Goal: Find specific page/section: Find specific page/section

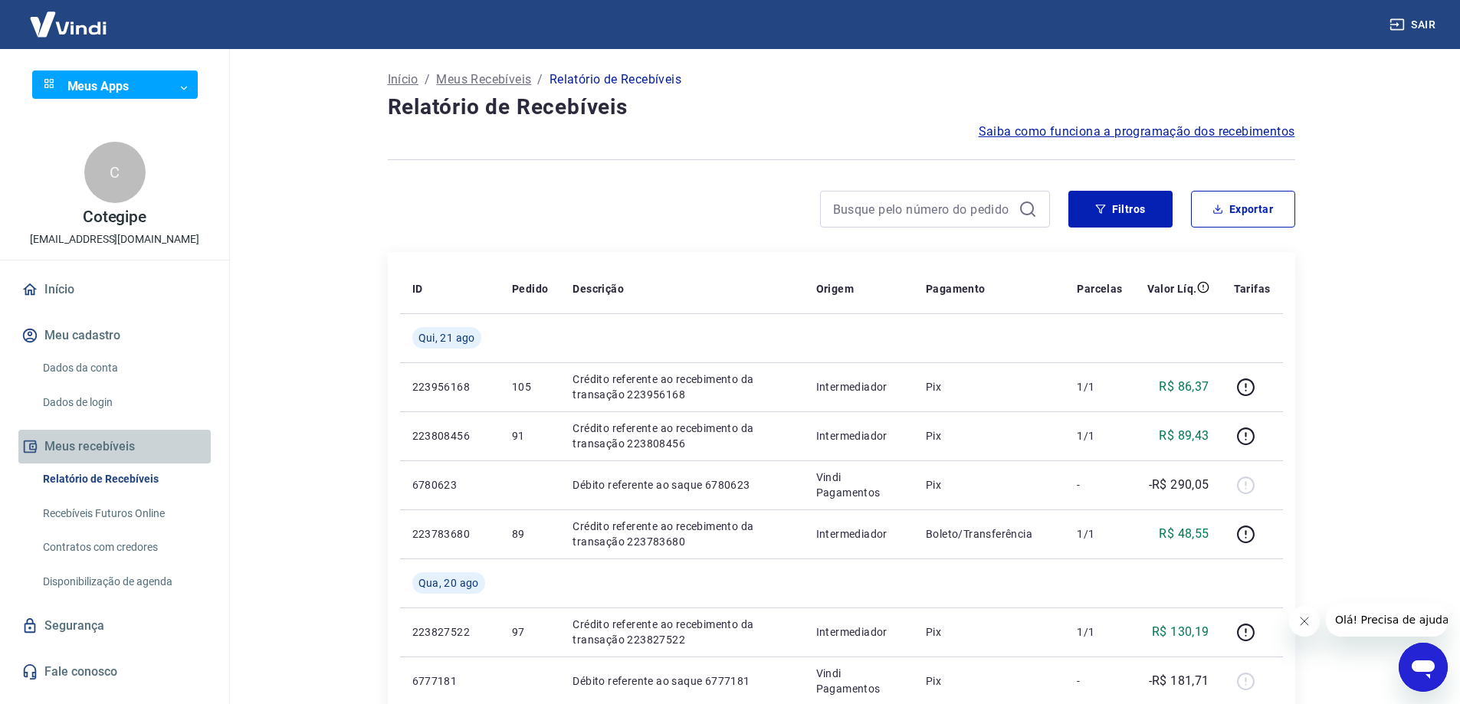
click at [112, 443] on button "Meus recebíveis" at bounding box center [114, 447] width 192 height 34
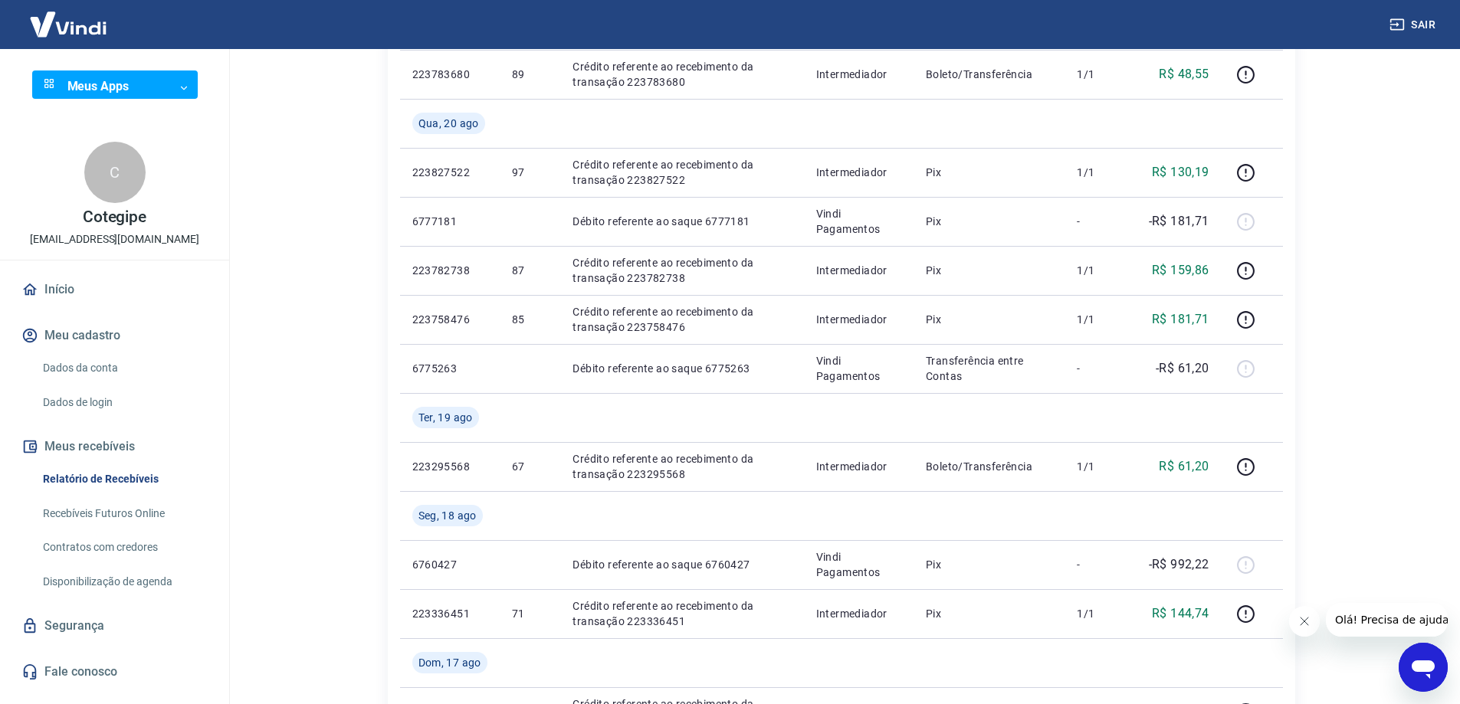
scroll to position [153, 0]
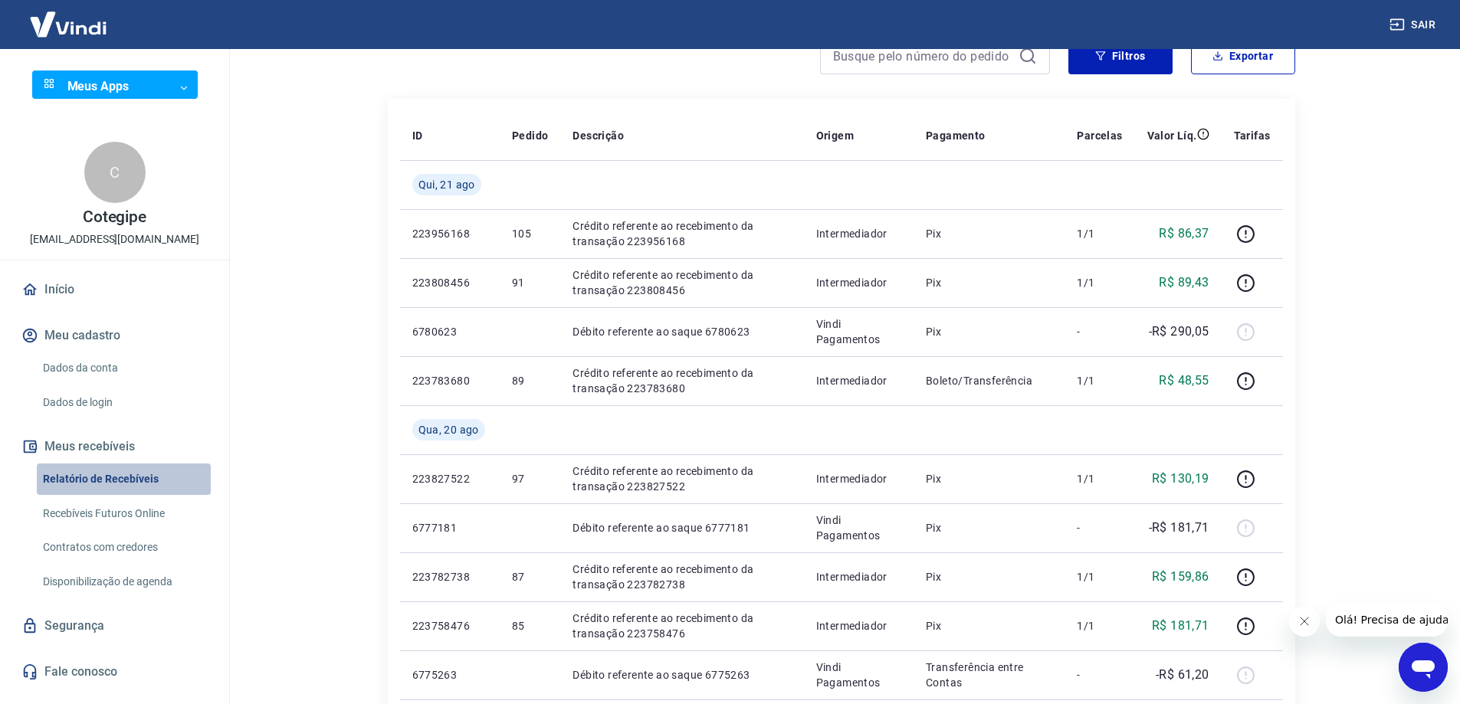
click at [108, 479] on link "Relatório de Recebíveis" at bounding box center [124, 479] width 174 height 31
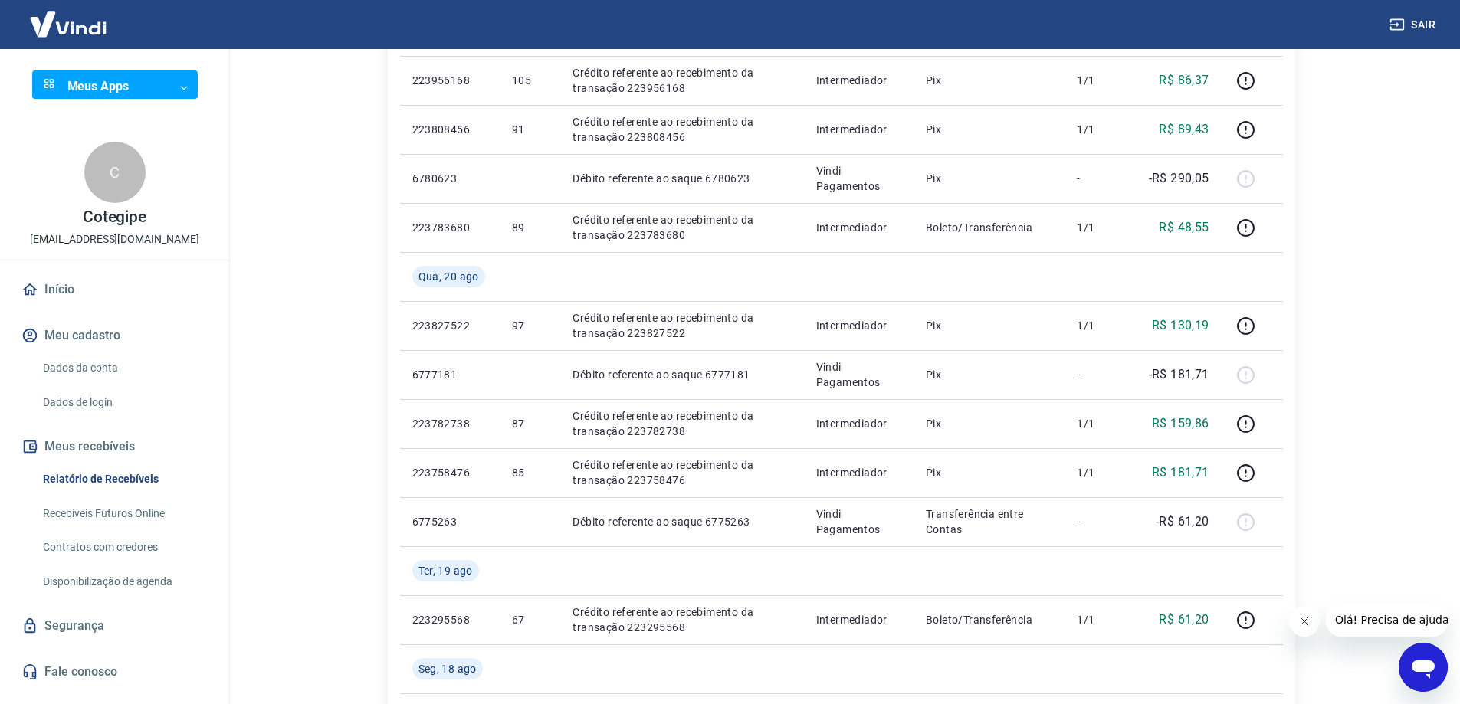
scroll to position [383, 0]
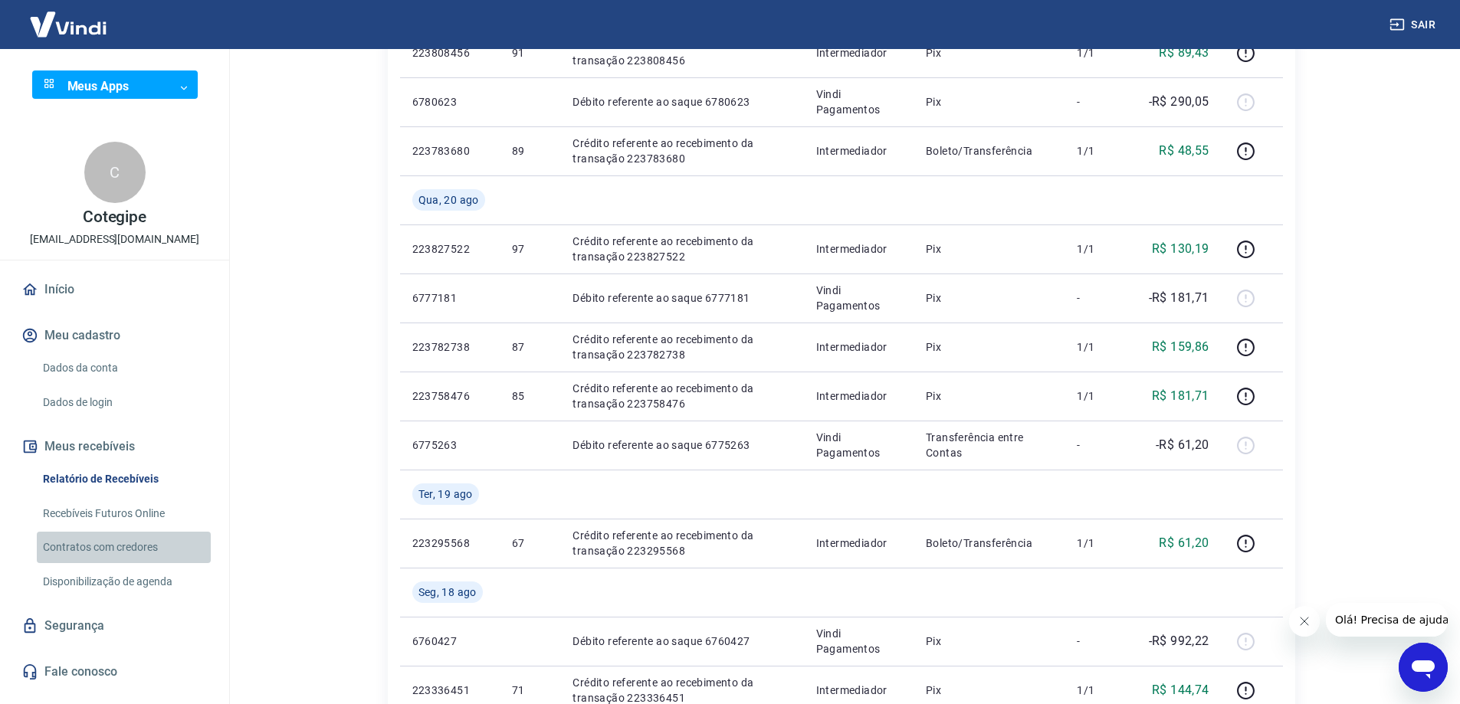
click at [123, 550] on link "Contratos com credores" at bounding box center [124, 547] width 174 height 31
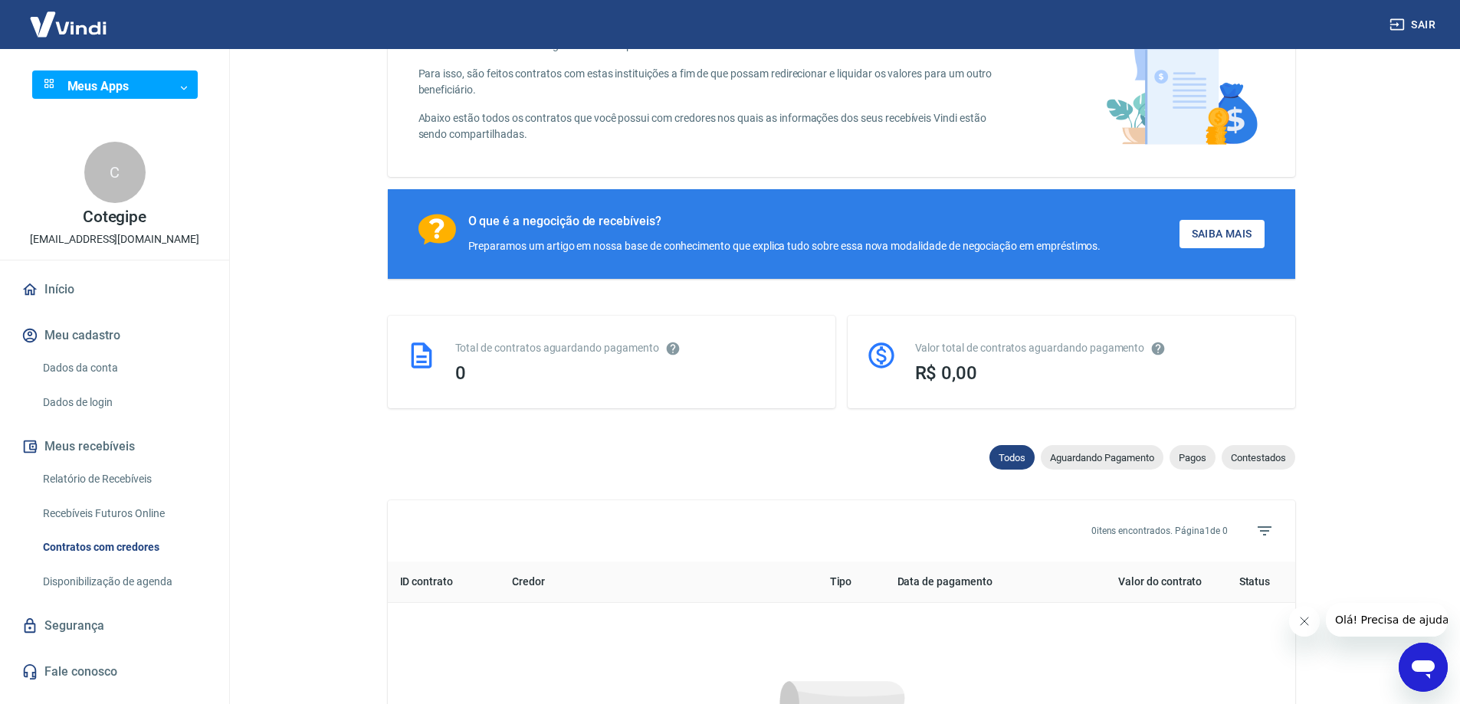
scroll to position [383, 0]
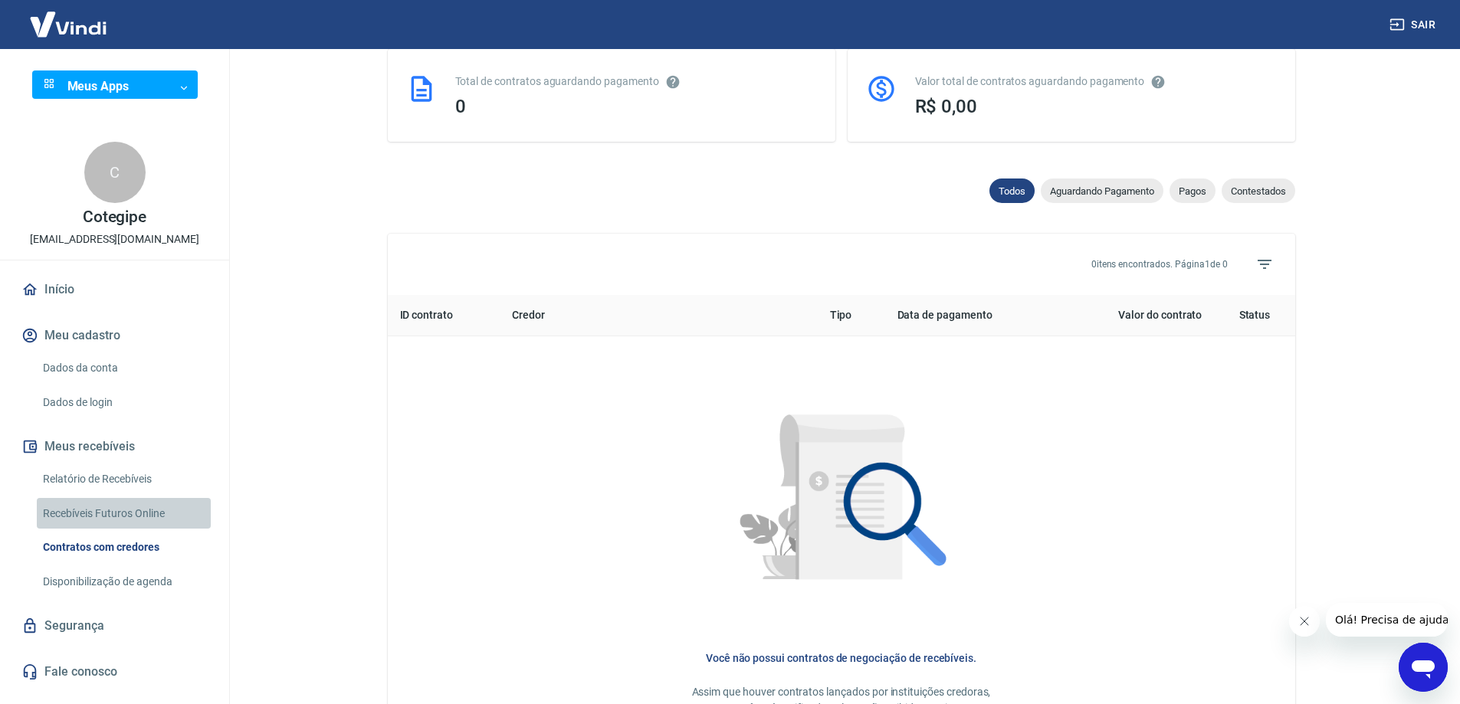
click at [132, 510] on link "Recebíveis Futuros Online" at bounding box center [124, 513] width 174 height 31
click at [1420, 24] on button "Sair" at bounding box center [1413, 25] width 55 height 28
